Goal: Task Accomplishment & Management: Use online tool/utility

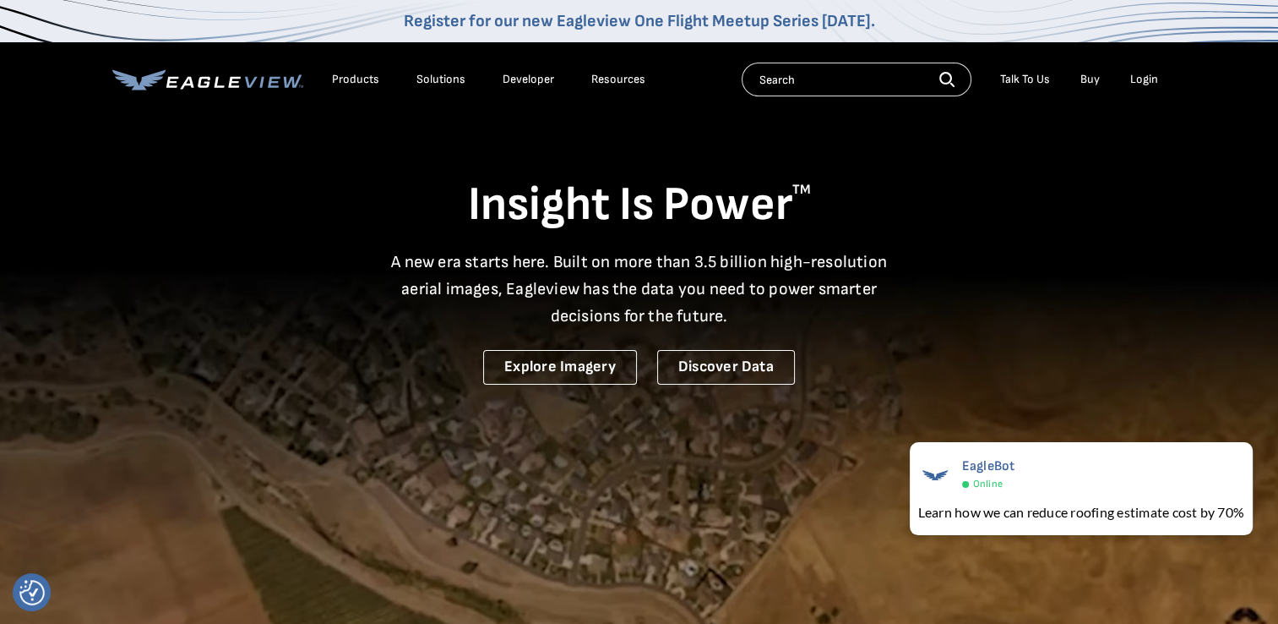
click at [1143, 83] on div "Login" at bounding box center [1145, 79] width 28 height 15
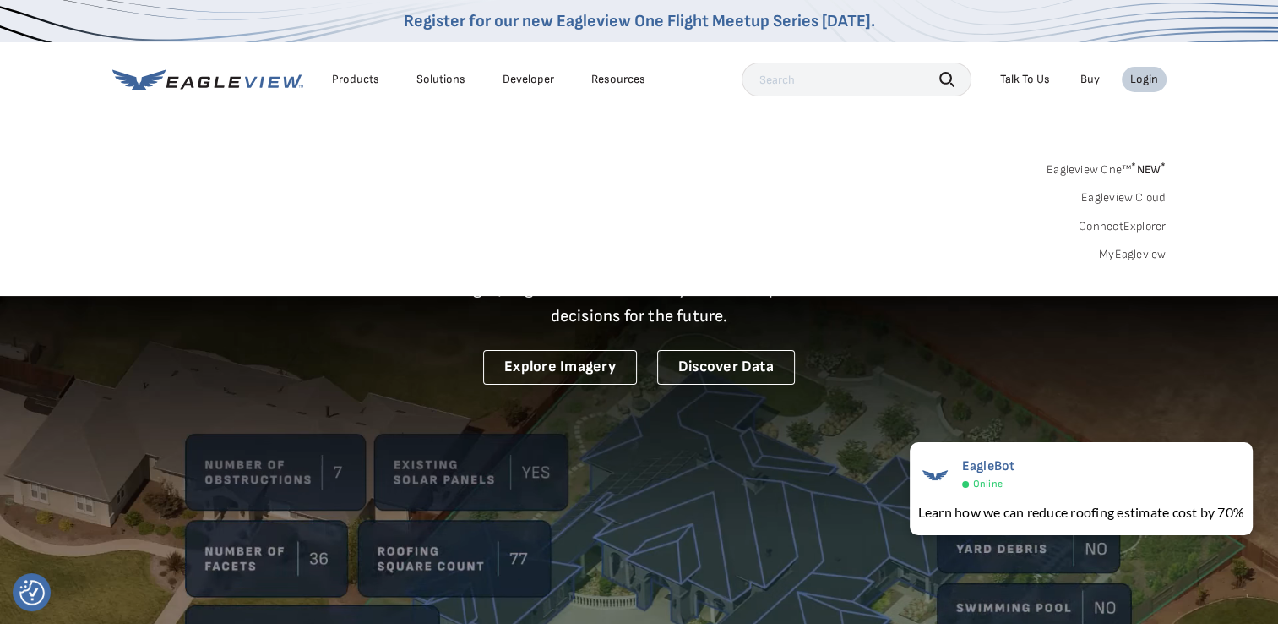
click at [1142, 255] on link "MyEagleview" at bounding box center [1133, 254] width 68 height 15
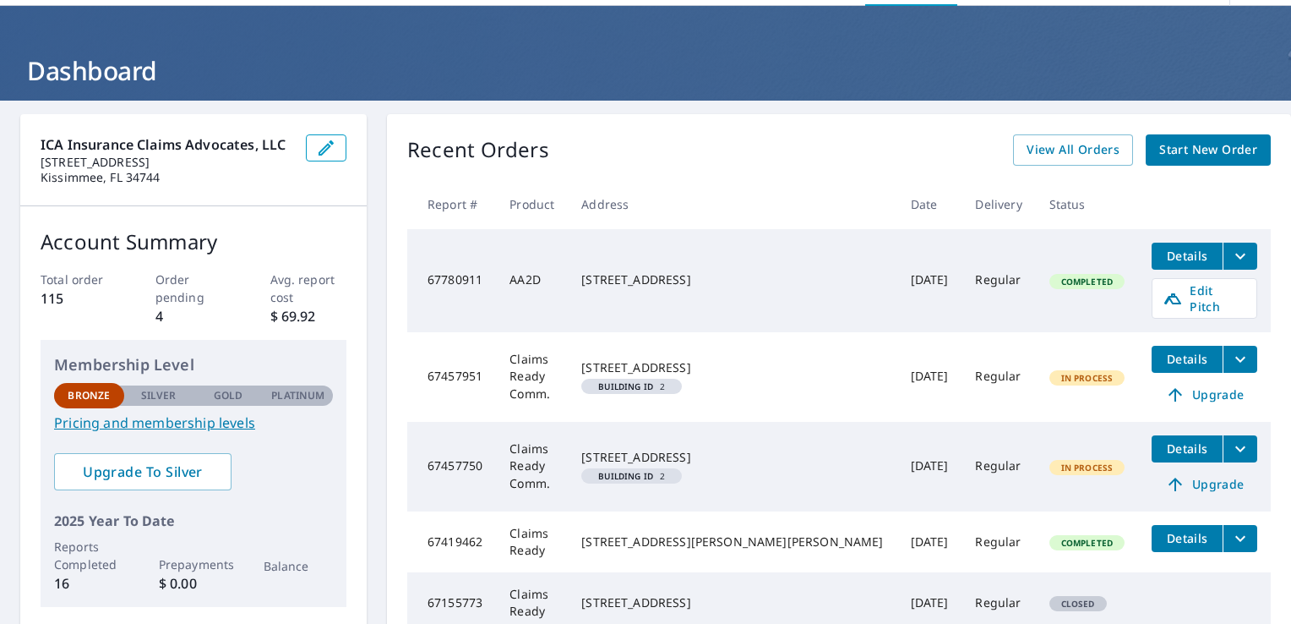
scroll to position [84, 0]
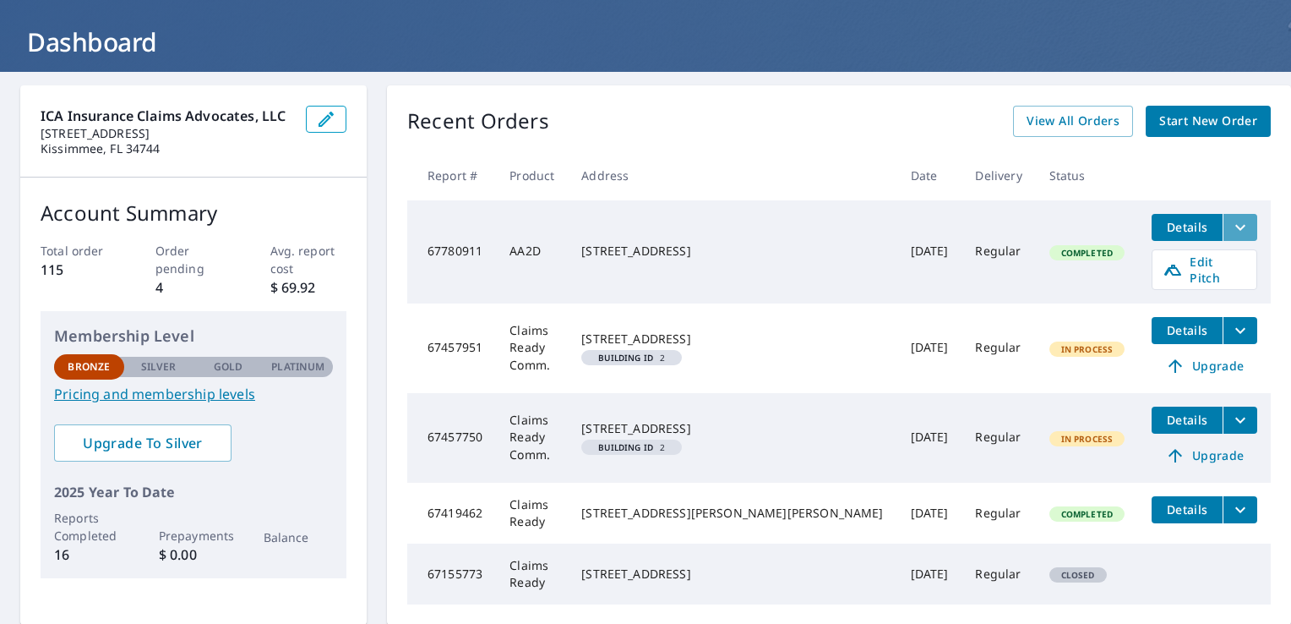
click at [1230, 225] on icon "filesDropdownBtn-67780911" at bounding box center [1240, 227] width 20 height 20
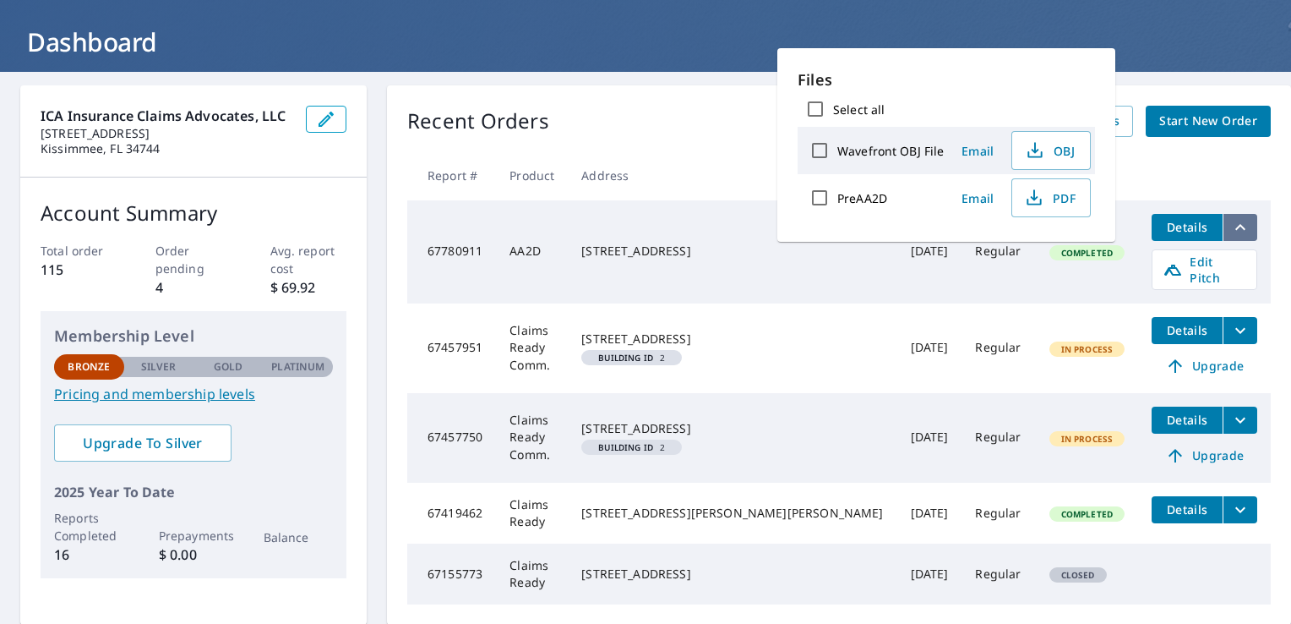
click at [1230, 225] on icon "filesDropdownBtn-67780911" at bounding box center [1240, 227] width 20 height 20
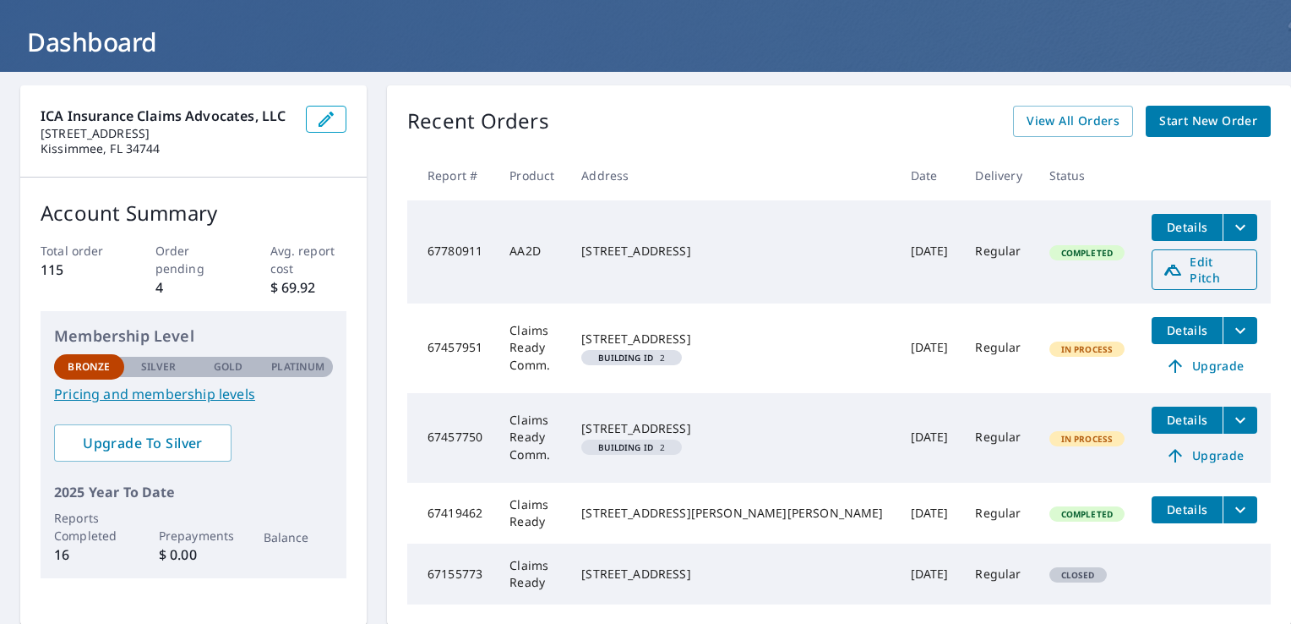
click at [1175, 271] on span "Edit Pitch" at bounding box center [1205, 269] width 84 height 32
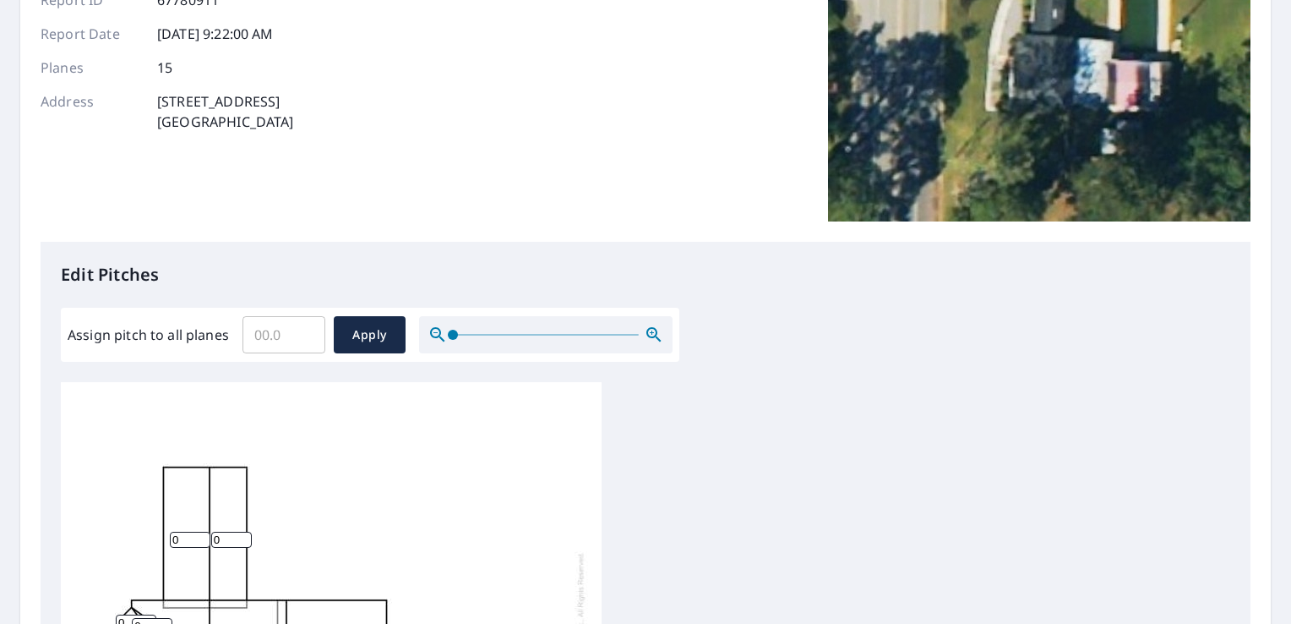
scroll to position [253, 0]
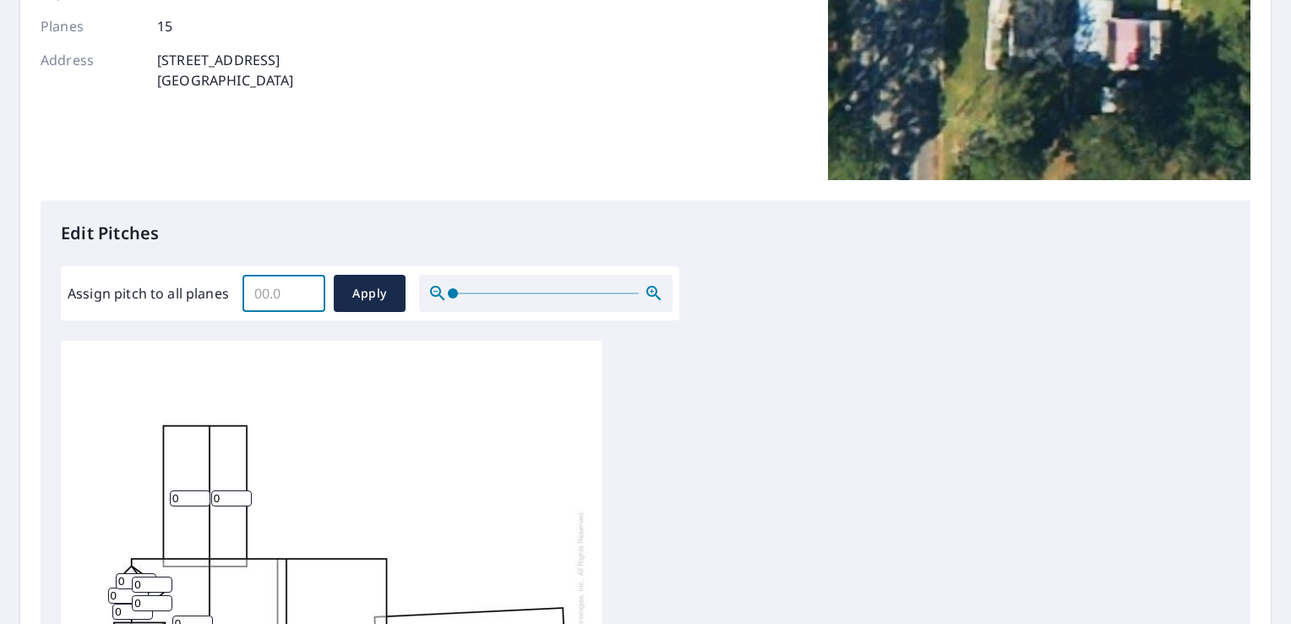
click at [305, 303] on input "Assign pitch to all planes" at bounding box center [284, 293] width 83 height 47
type input "5"
click at [373, 302] on span "Apply" at bounding box center [369, 293] width 45 height 21
type input "5"
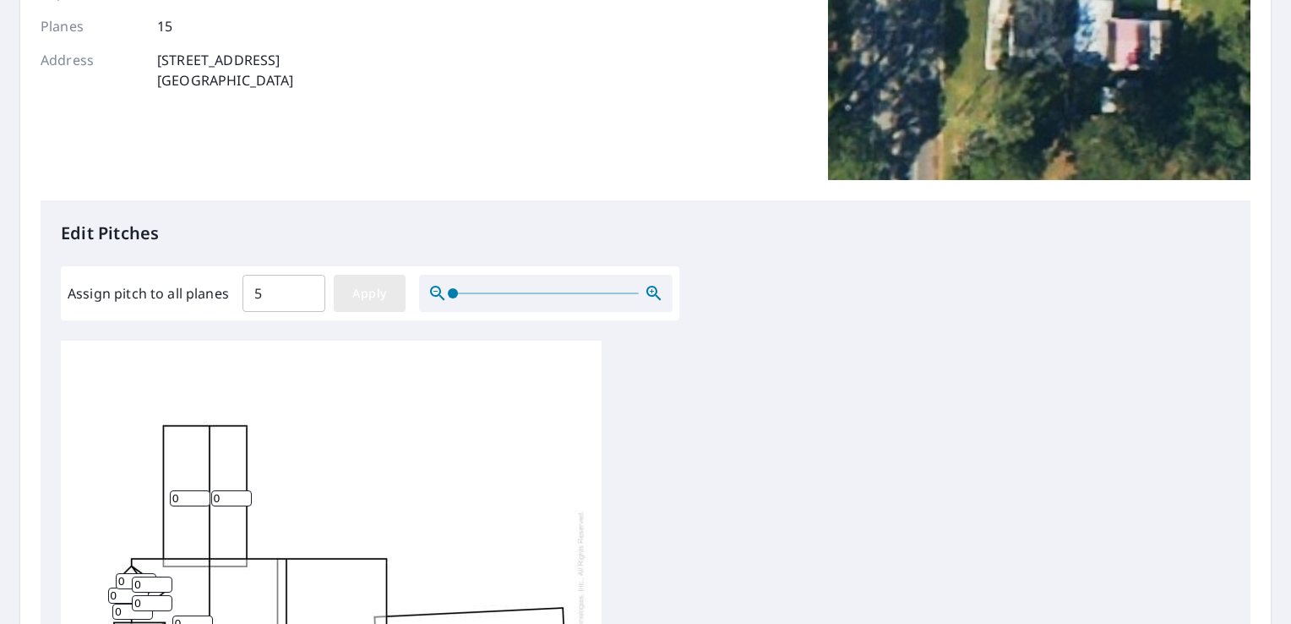
type input "5"
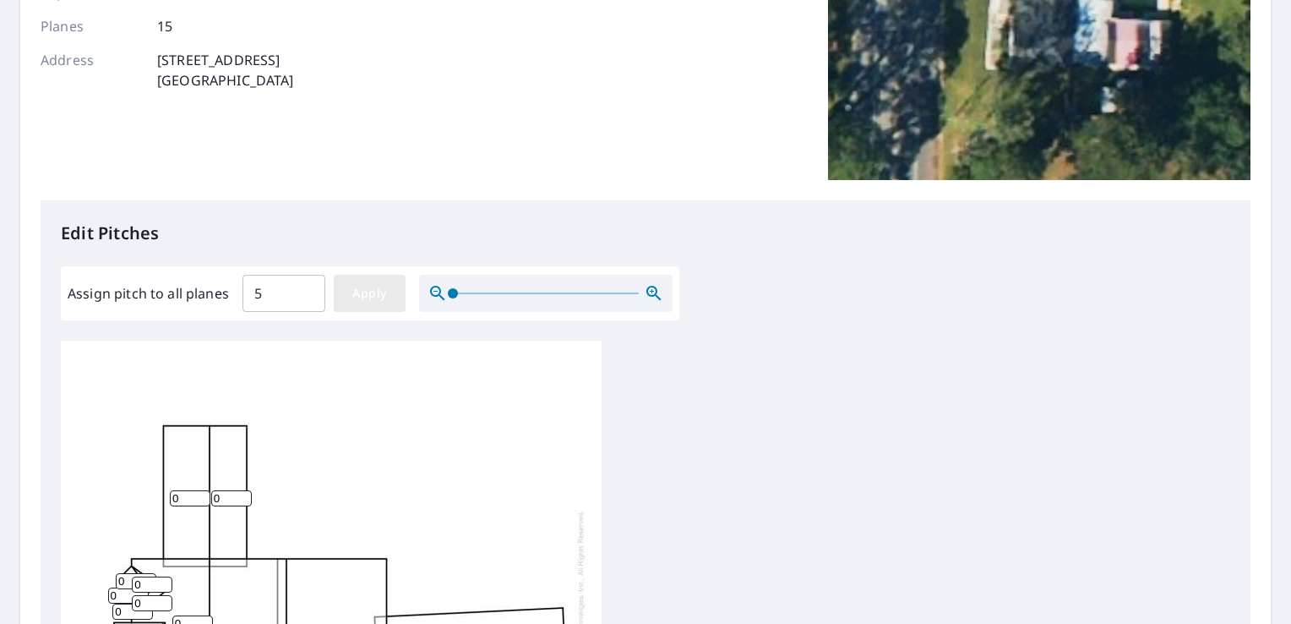
type input "5"
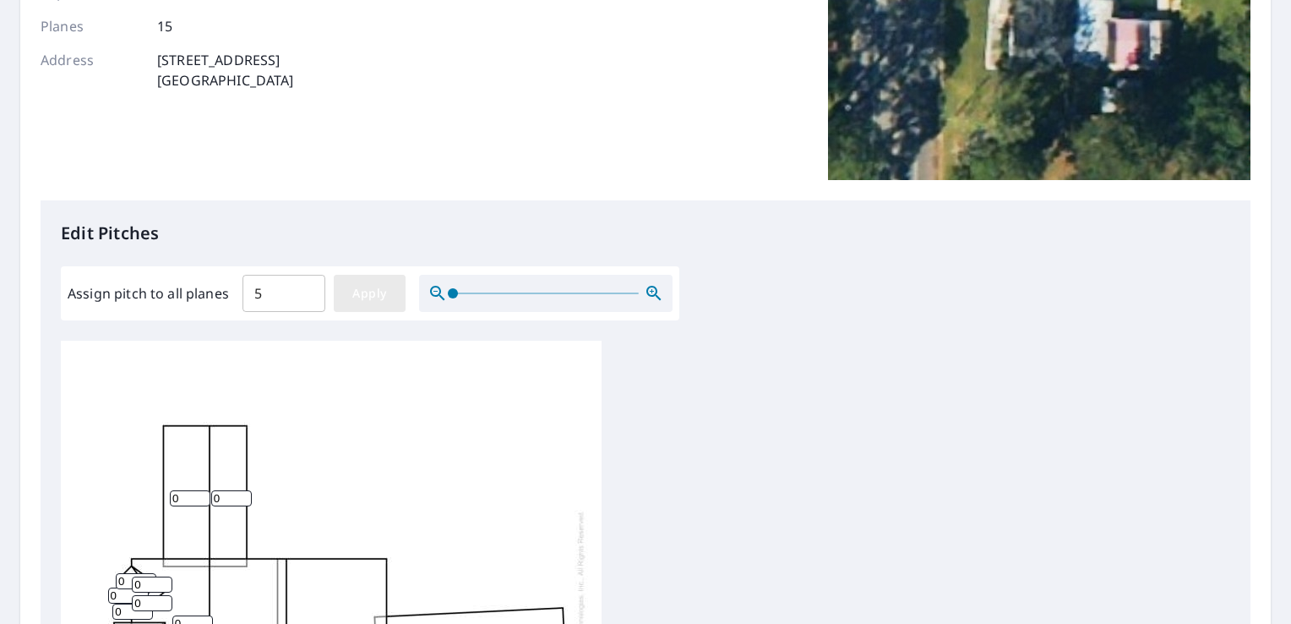
type input "5"
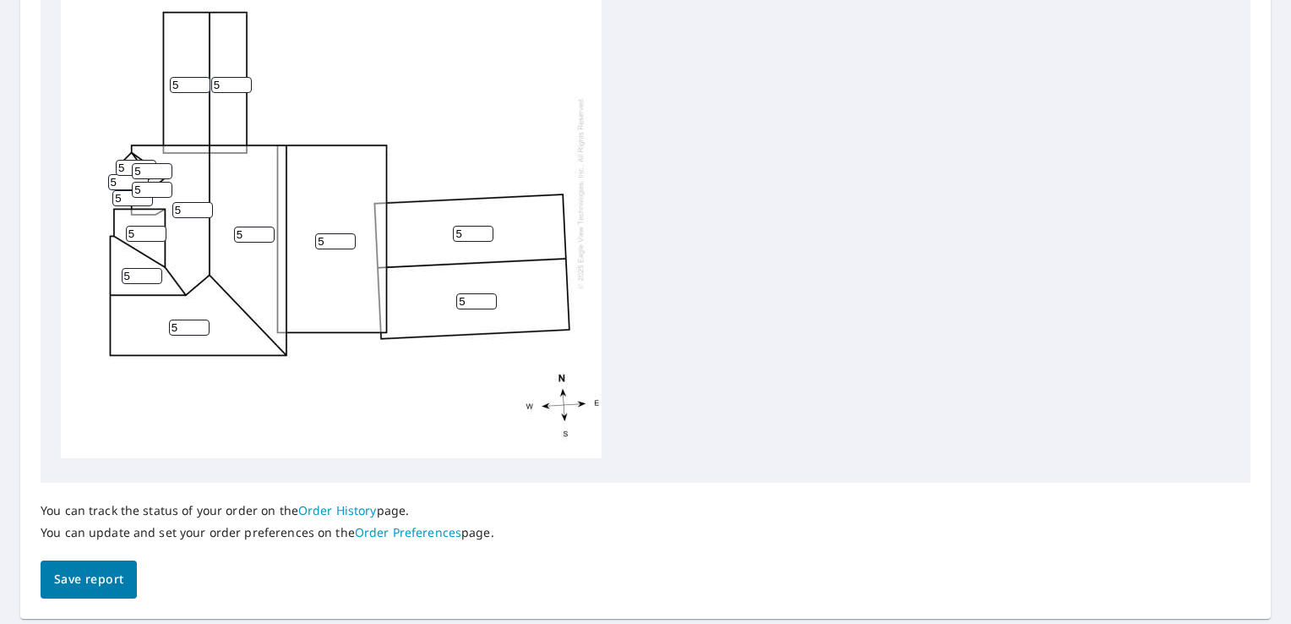
scroll to position [713, 0]
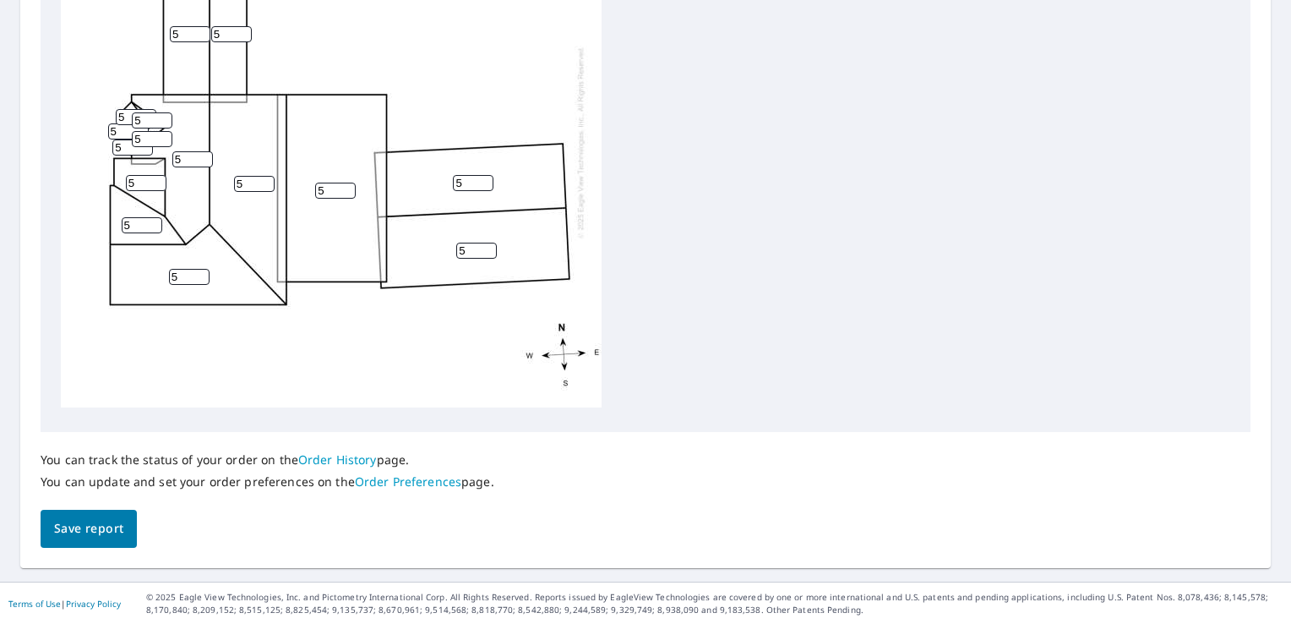
click at [78, 529] on span "Save report" at bounding box center [88, 528] width 69 height 21
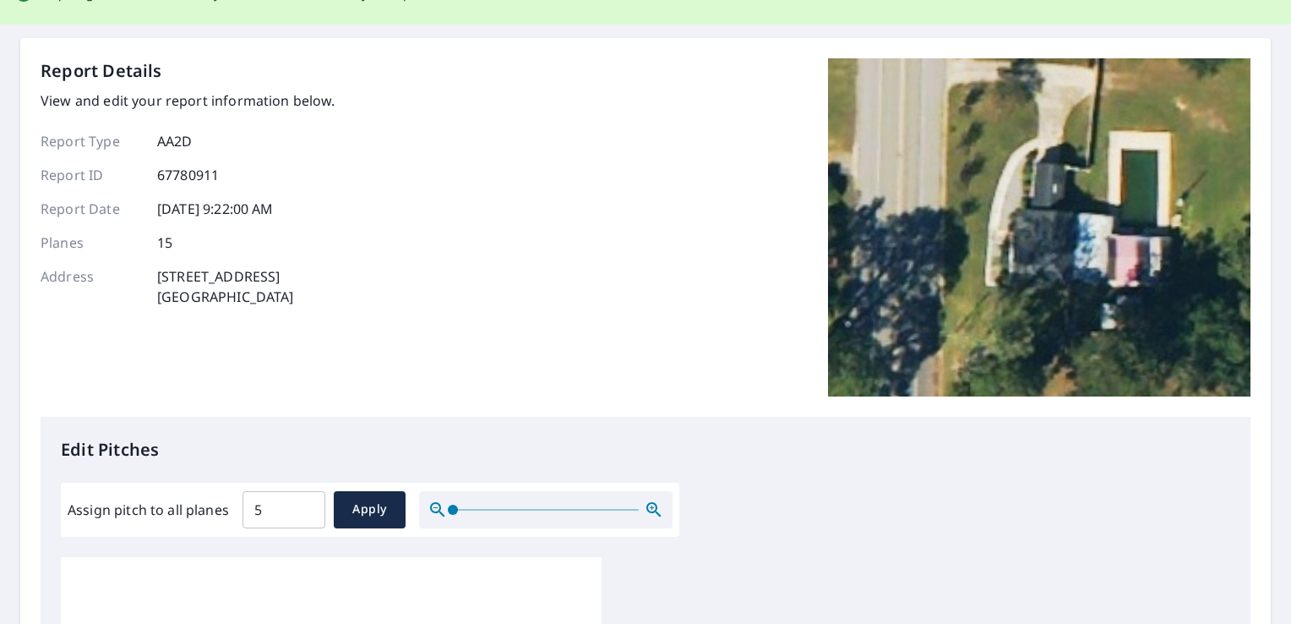
scroll to position [0, 0]
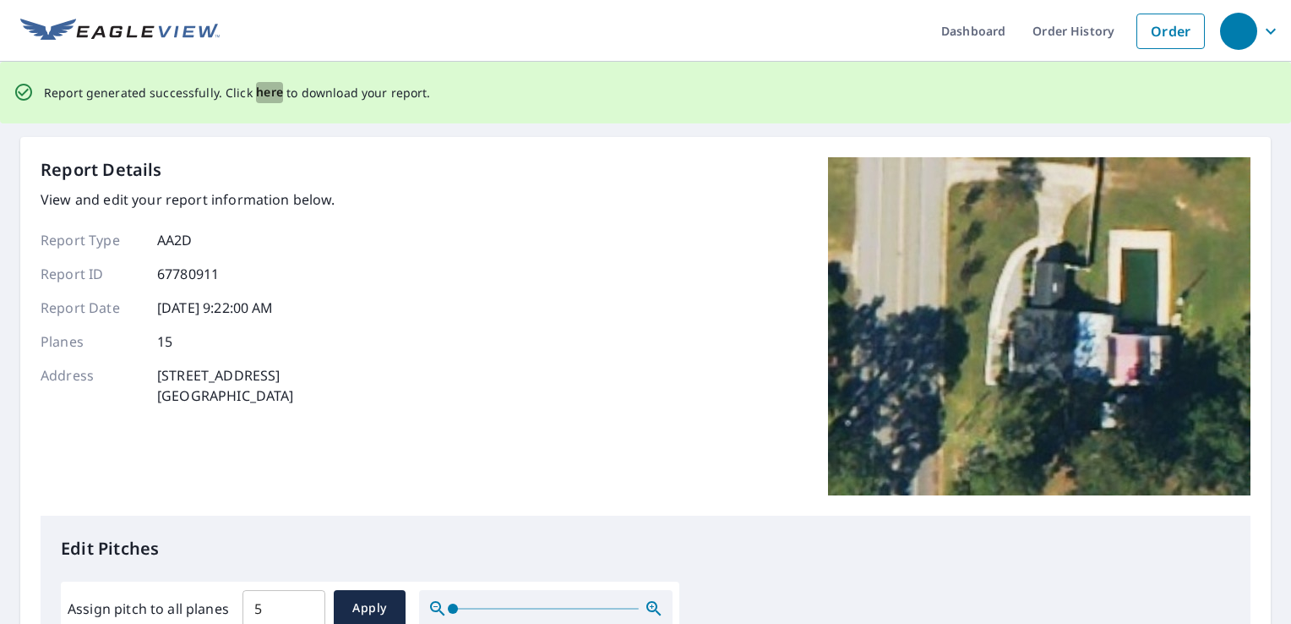
click at [272, 92] on span "here" at bounding box center [270, 92] width 28 height 21
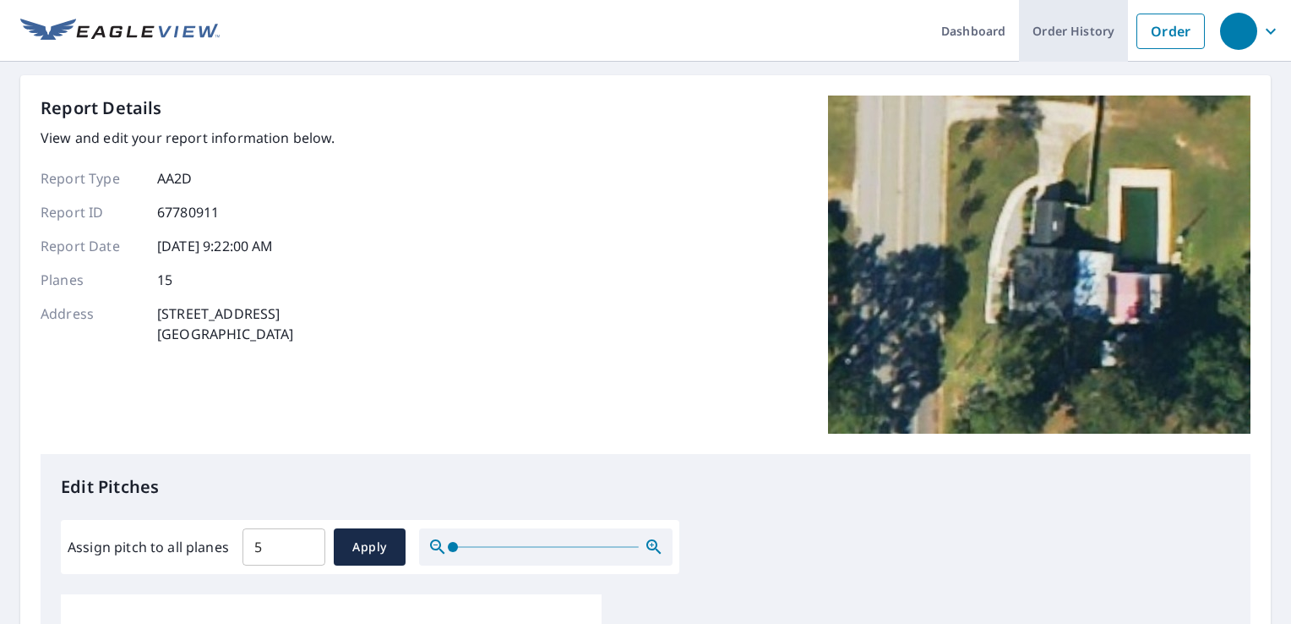
click at [1055, 41] on link "Order History" at bounding box center [1073, 31] width 109 height 62
